Goal: Feedback & Contribution: Contribute content

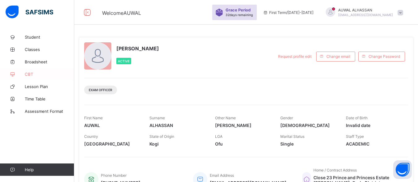
click at [39, 71] on link "CBT" at bounding box center [37, 74] width 74 height 12
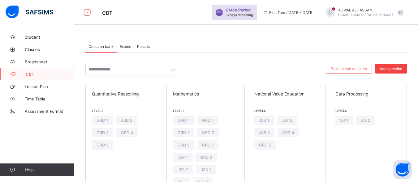
click at [392, 68] on span "Add question" at bounding box center [390, 68] width 23 height 5
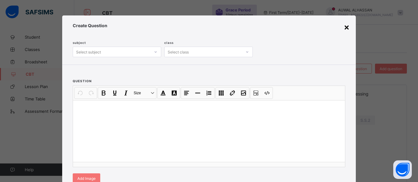
click at [343, 27] on div "×" at bounding box center [346, 27] width 6 height 11
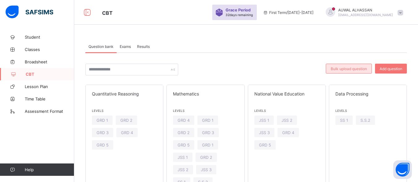
click at [349, 69] on span "Bulk upload question" at bounding box center [348, 68] width 36 height 5
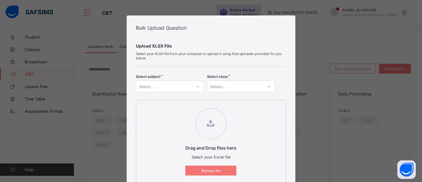
scroll to position [159, 0]
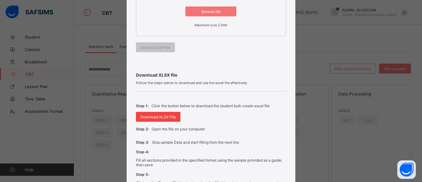
click at [141, 118] on span "Download XLSX File" at bounding box center [158, 117] width 35 height 5
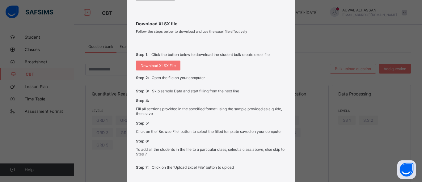
scroll to position [257, 0]
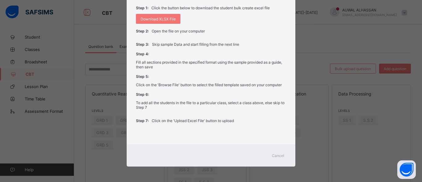
click at [318, 83] on div "Bulk Upload Question Upload XLSX File Select your XLSX file from your computer …" at bounding box center [211, 91] width 422 height 182
click at [359, 13] on div "Bulk Upload Question Upload XLSX File Select your XLSX file from your computer …" at bounding box center [211, 91] width 422 height 182
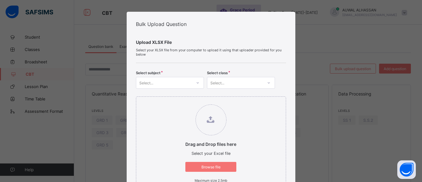
scroll to position [0, 0]
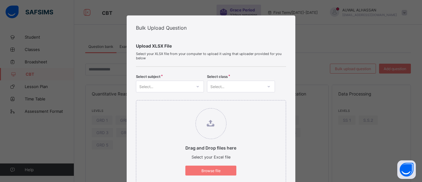
click at [316, 123] on div "Bulk Upload Question Upload XLSX File Select your XLSX file from your computer …" at bounding box center [211, 91] width 422 height 182
click at [62, 88] on div "Bulk Upload Question Upload XLSX File Select your XLSX file from your computer …" at bounding box center [211, 91] width 422 height 182
click at [213, 174] on div "Browse file" at bounding box center [210, 171] width 51 height 10
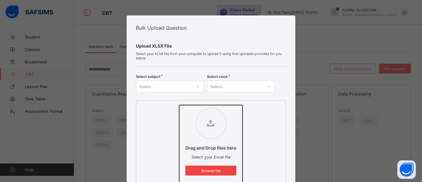
click at [179, 105] on input "Drag and Drop files here Select your Excel file Browse file Maximum size 2.5mb" at bounding box center [179, 105] width 0 height 0
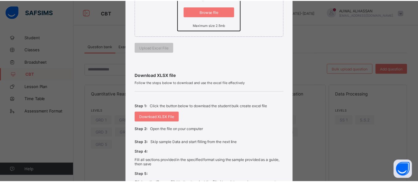
scroll to position [257, 0]
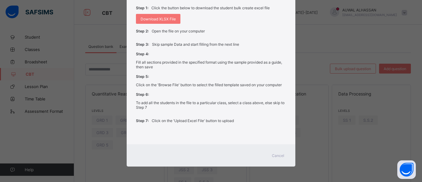
click at [280, 153] on span "Cancel" at bounding box center [278, 155] width 12 height 5
